Goal: Transaction & Acquisition: Purchase product/service

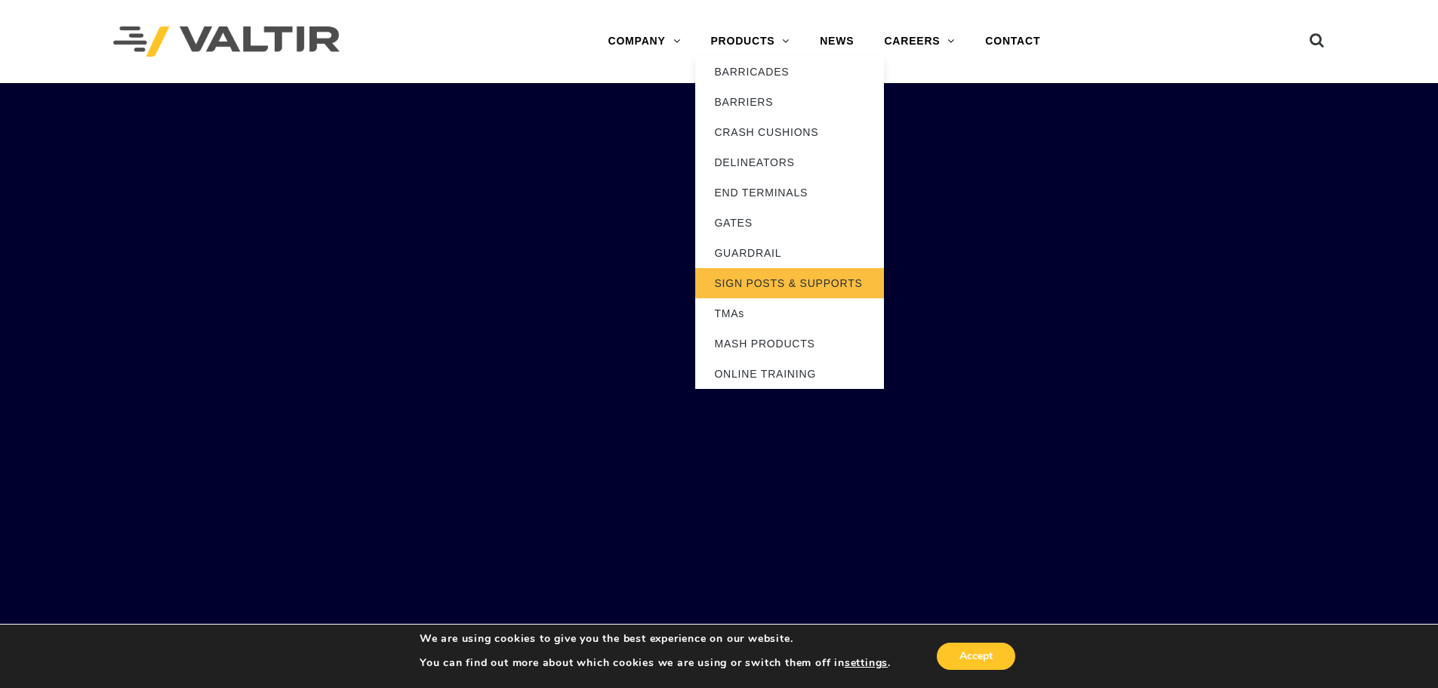
click at [770, 280] on link "SIGN POSTS & SUPPORTS" at bounding box center [789, 283] width 189 height 30
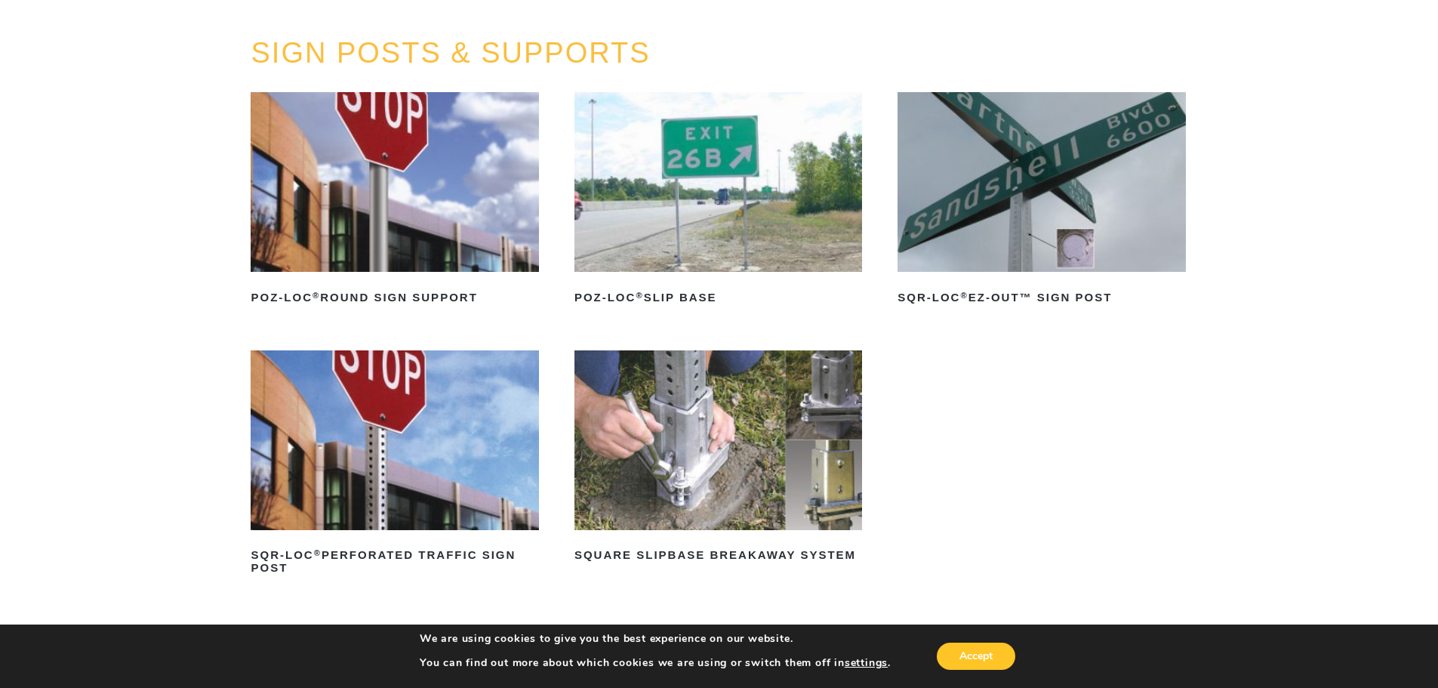
scroll to position [151, 0]
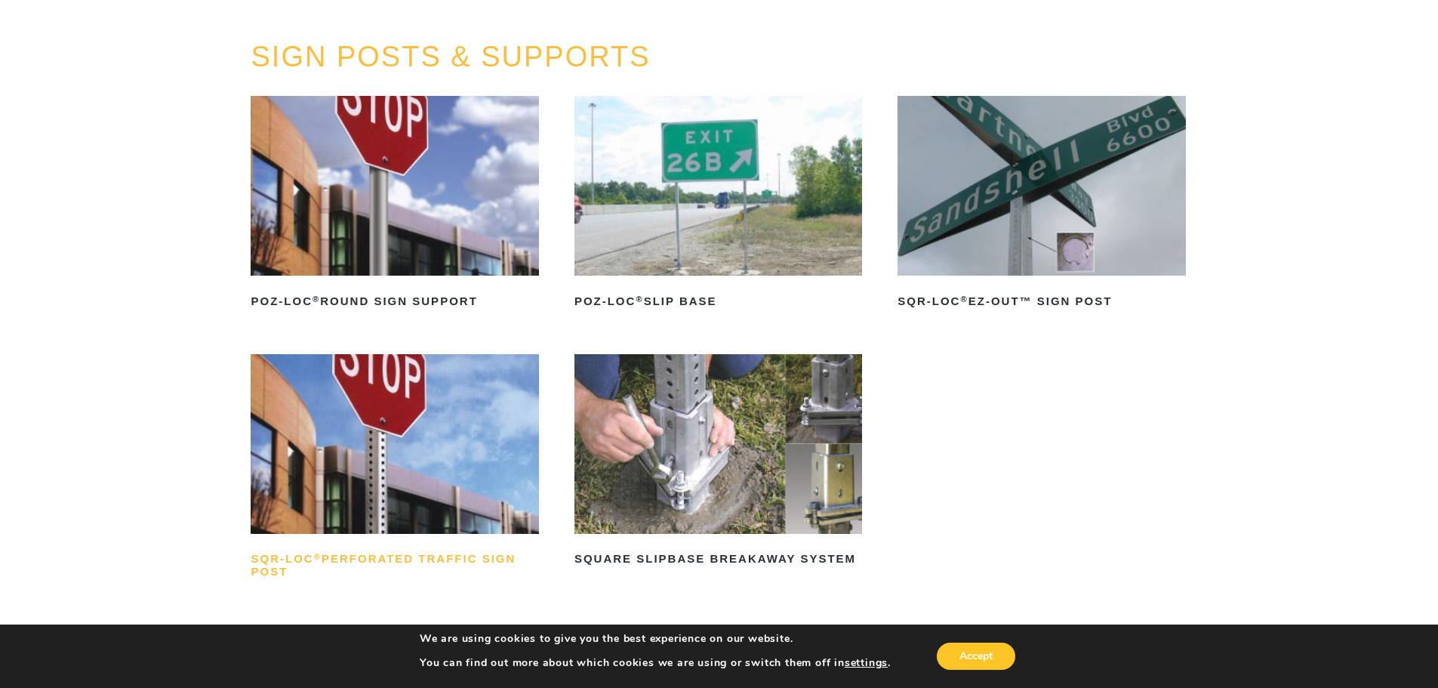
click at [349, 558] on h2 "SQR-LOC ® Perforated Traffic Sign Post" at bounding box center [395, 565] width 288 height 36
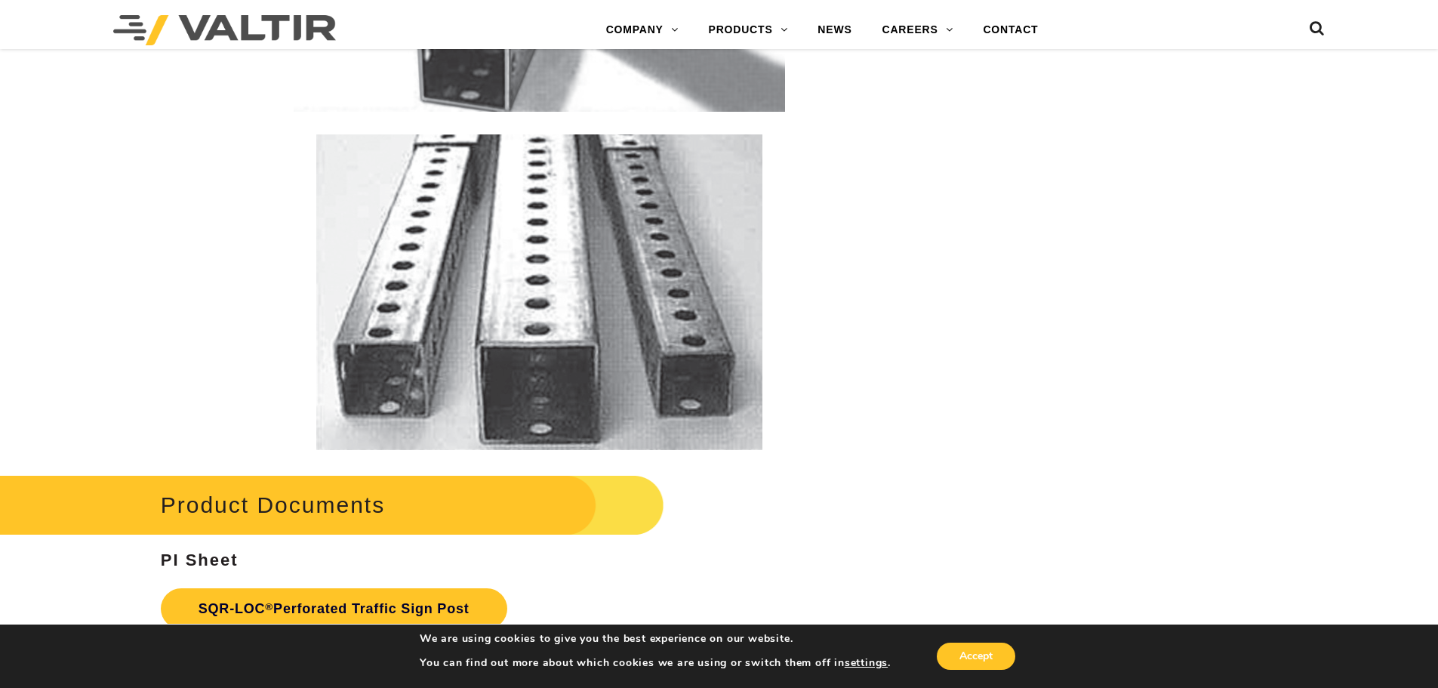
scroll to position [2869, 0]
